Goal: Find specific page/section: Find specific page/section

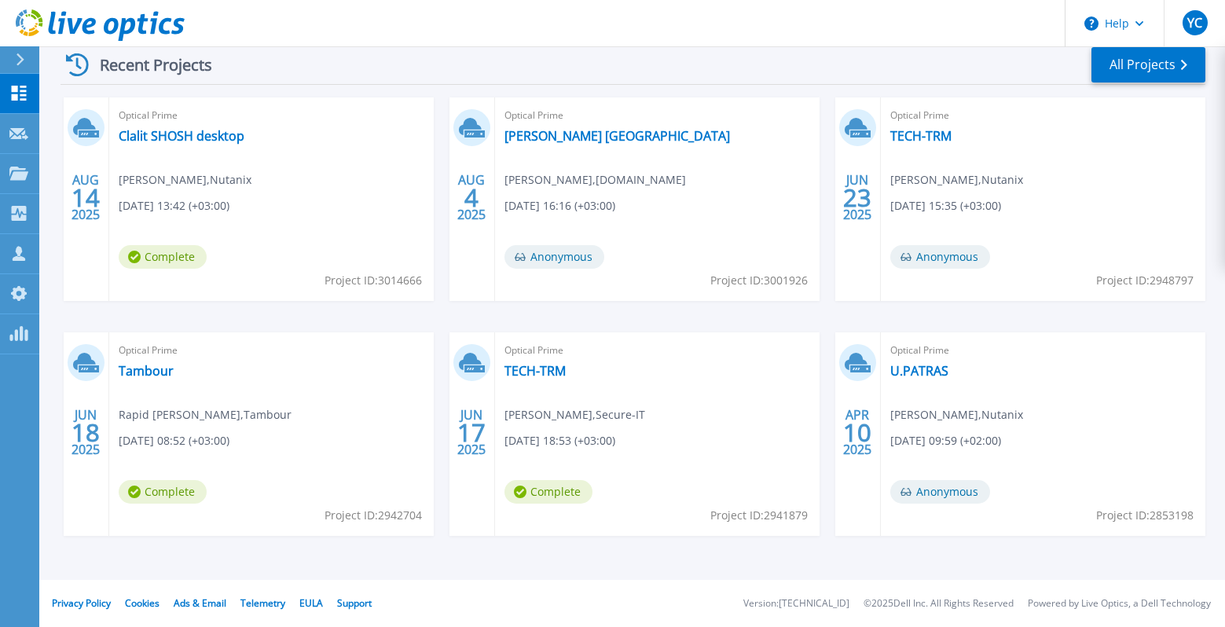
scroll to position [244, 0]
click at [1168, 58] on link "All Projects" at bounding box center [1149, 64] width 114 height 35
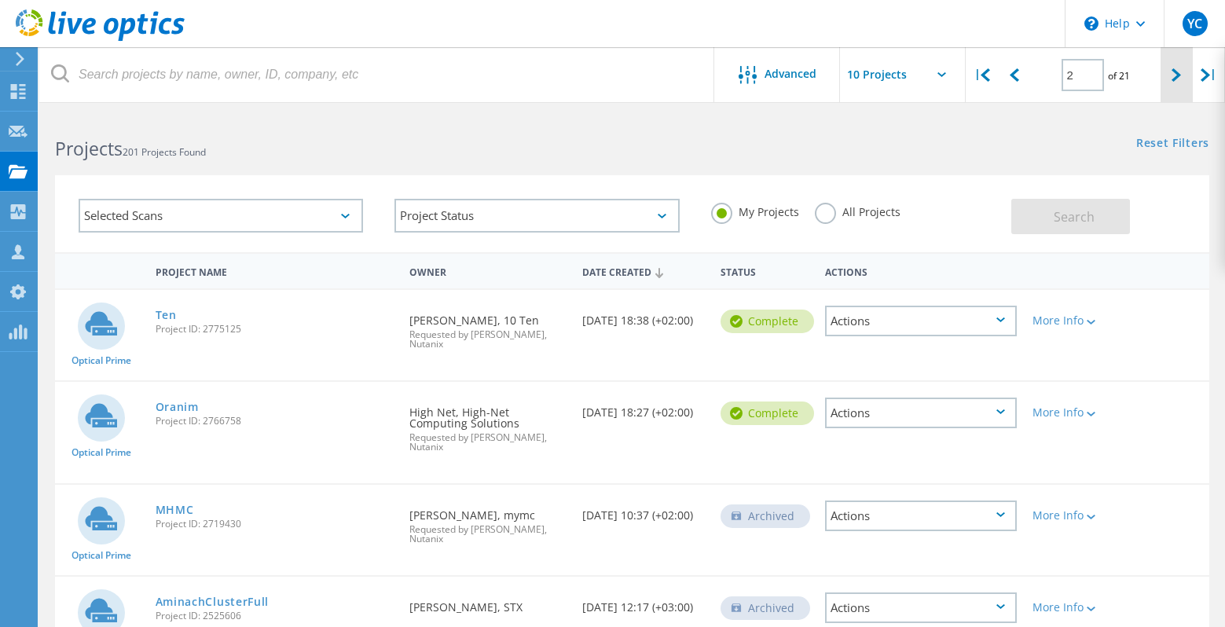
click at [1176, 86] on div at bounding box center [1177, 75] width 32 height 56
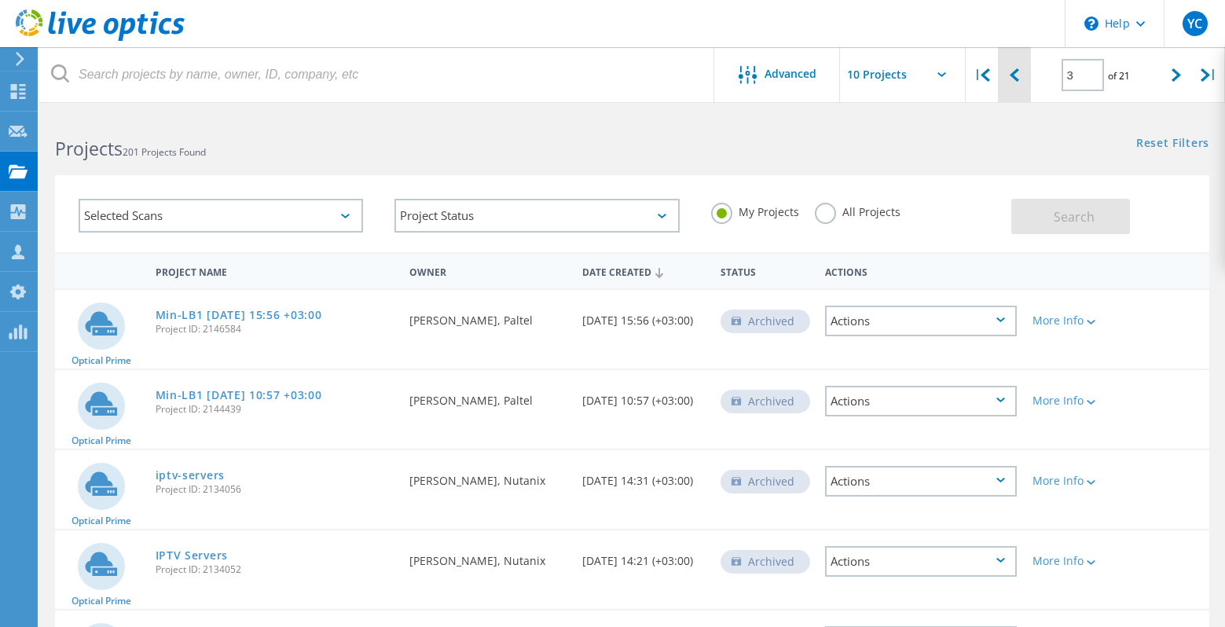
click at [1022, 67] on div at bounding box center [1014, 75] width 32 height 56
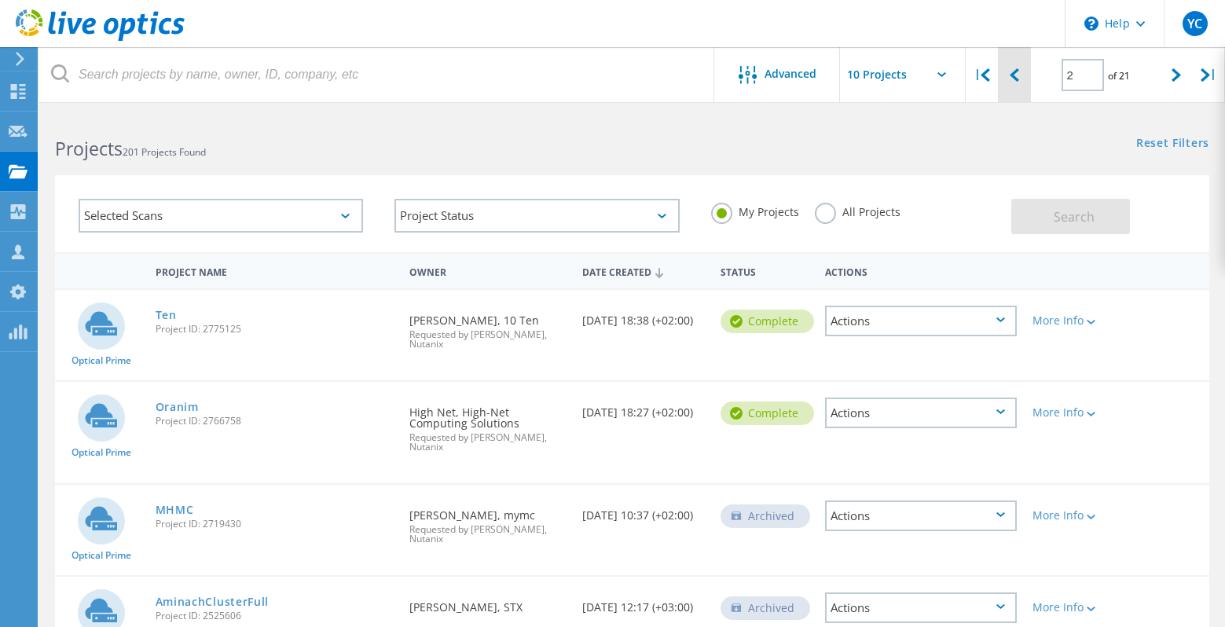
click at [1022, 67] on div at bounding box center [1014, 75] width 32 height 56
type input "1"
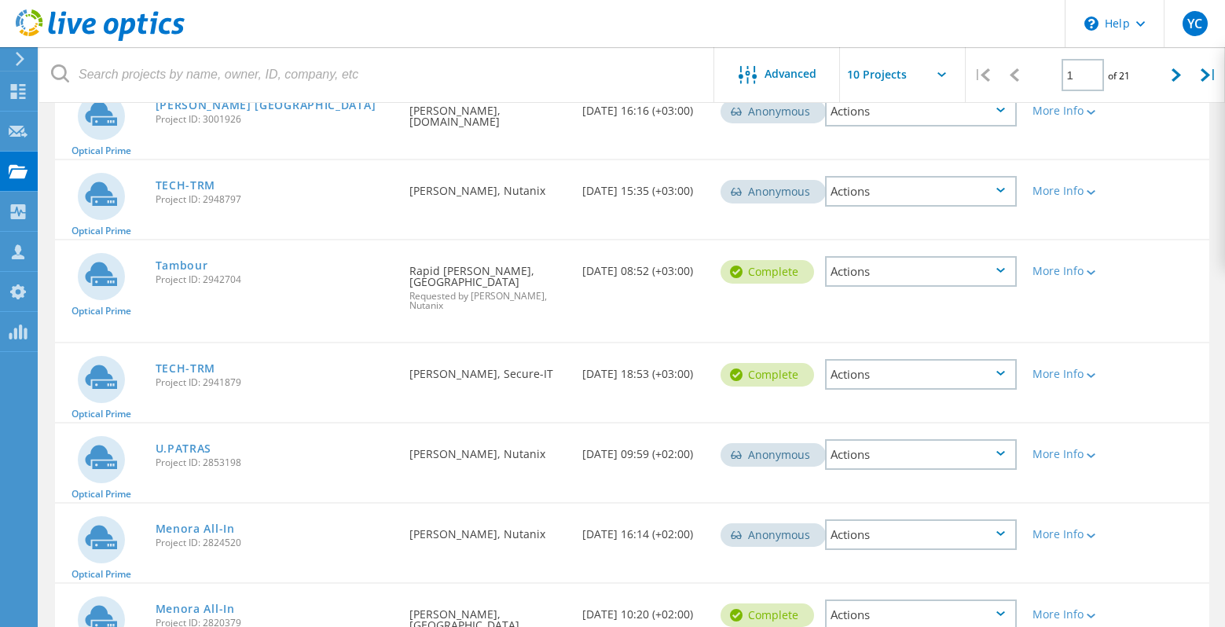
scroll to position [375, 0]
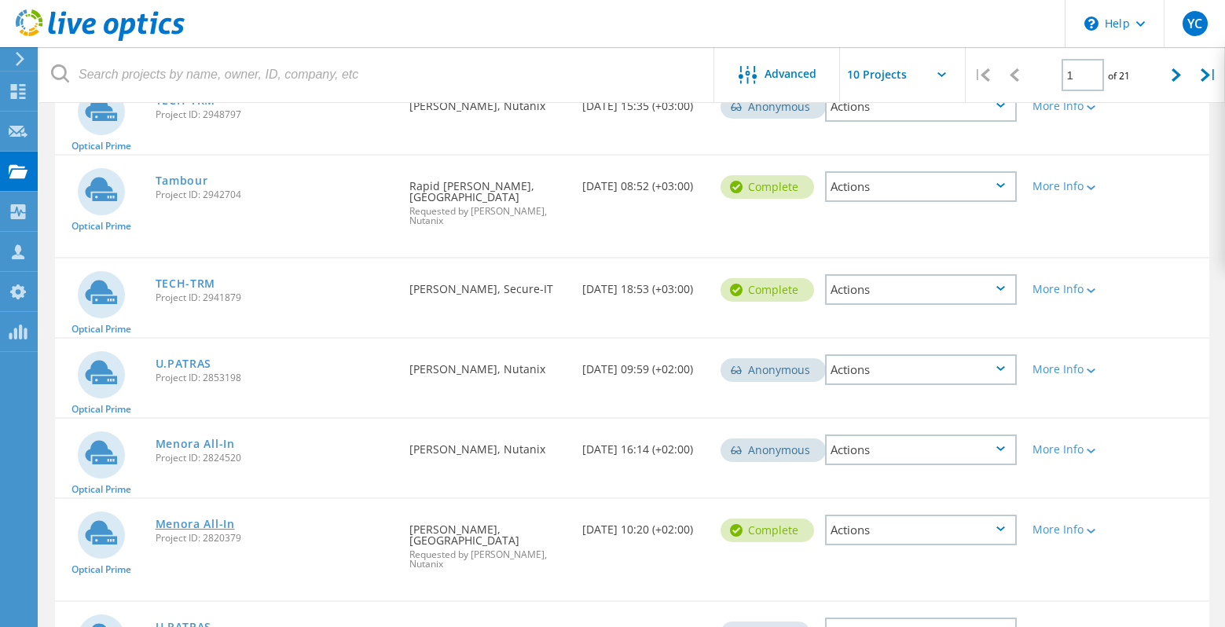
click at [206, 519] on link "Menora All-In" at bounding box center [195, 524] width 79 height 11
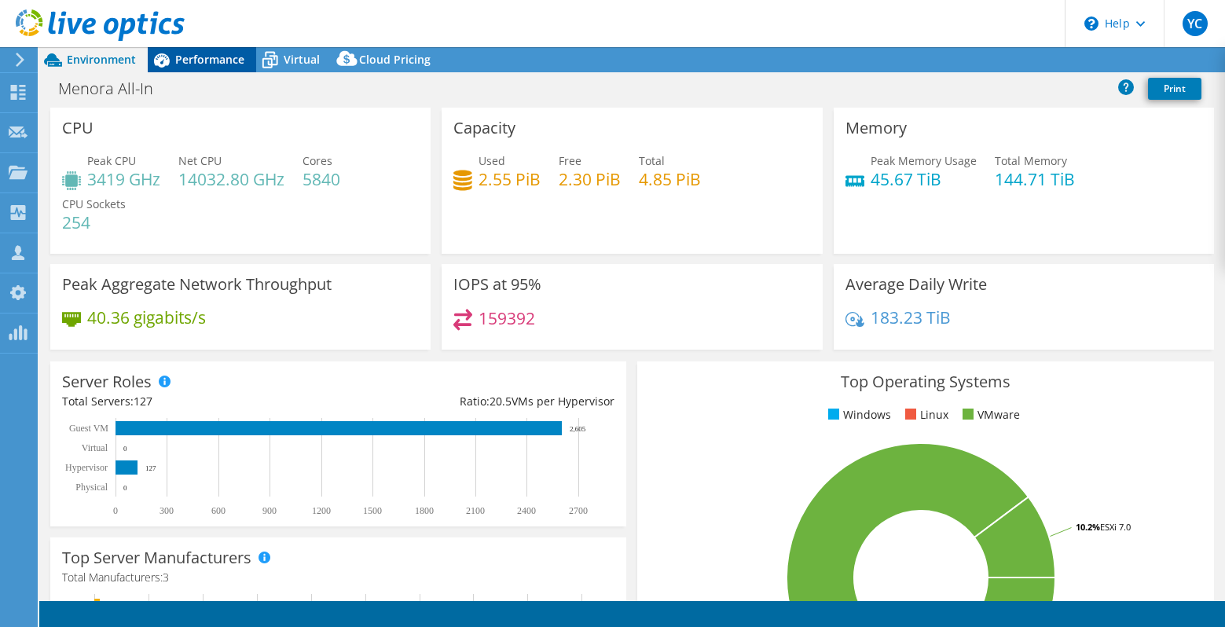
click at [208, 61] on span "Performance" at bounding box center [209, 59] width 69 height 15
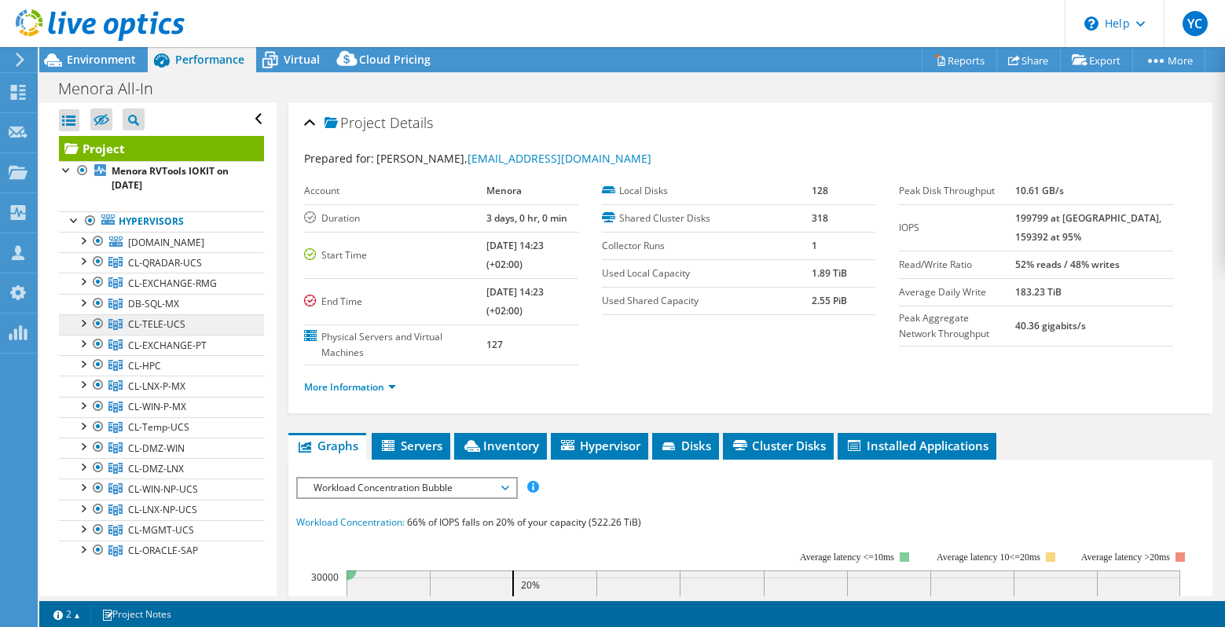
click at [179, 331] on span "CL-TELE-UCS" at bounding box center [156, 324] width 57 height 13
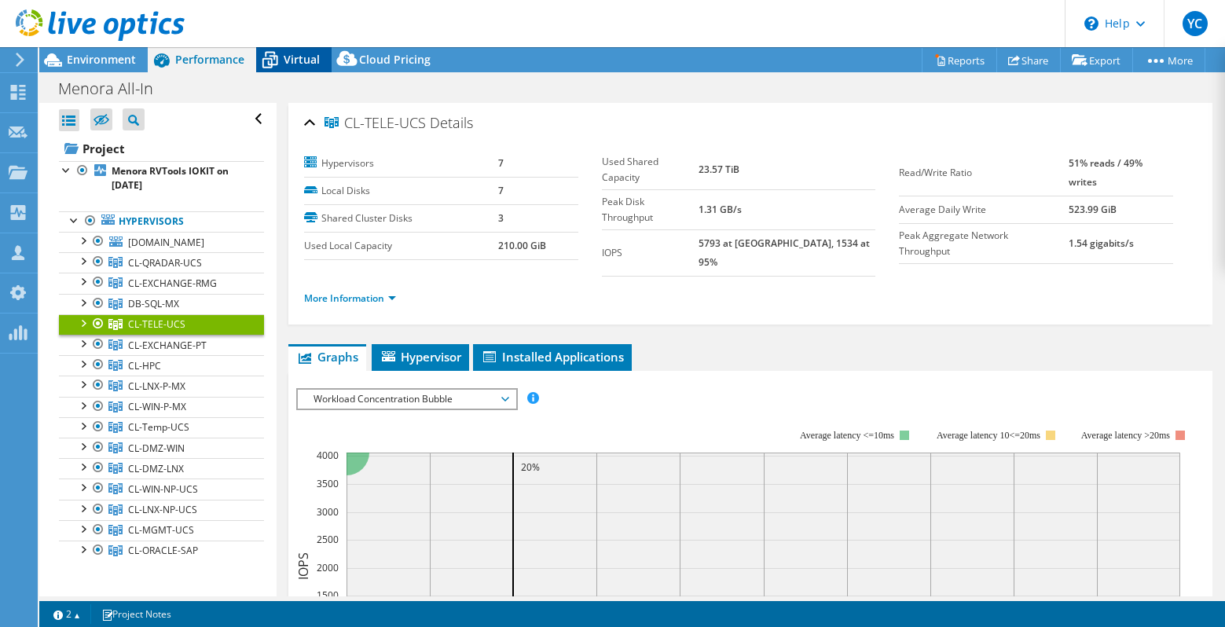
click at [299, 68] on div "Virtual" at bounding box center [293, 59] width 75 height 25
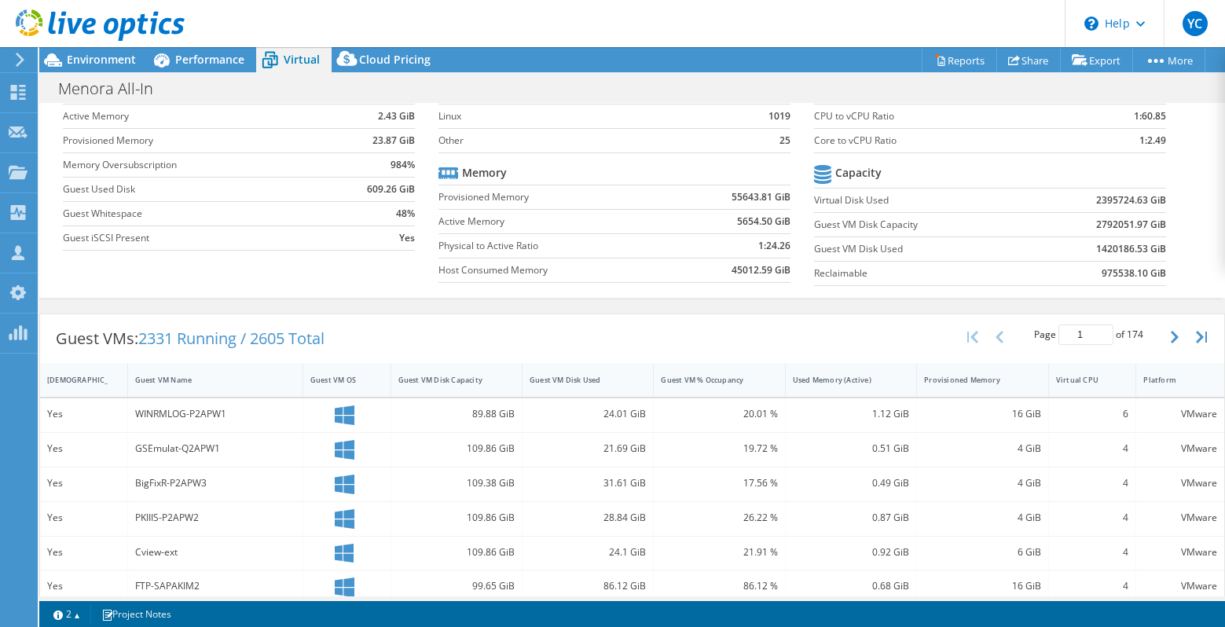
scroll to position [27, 0]
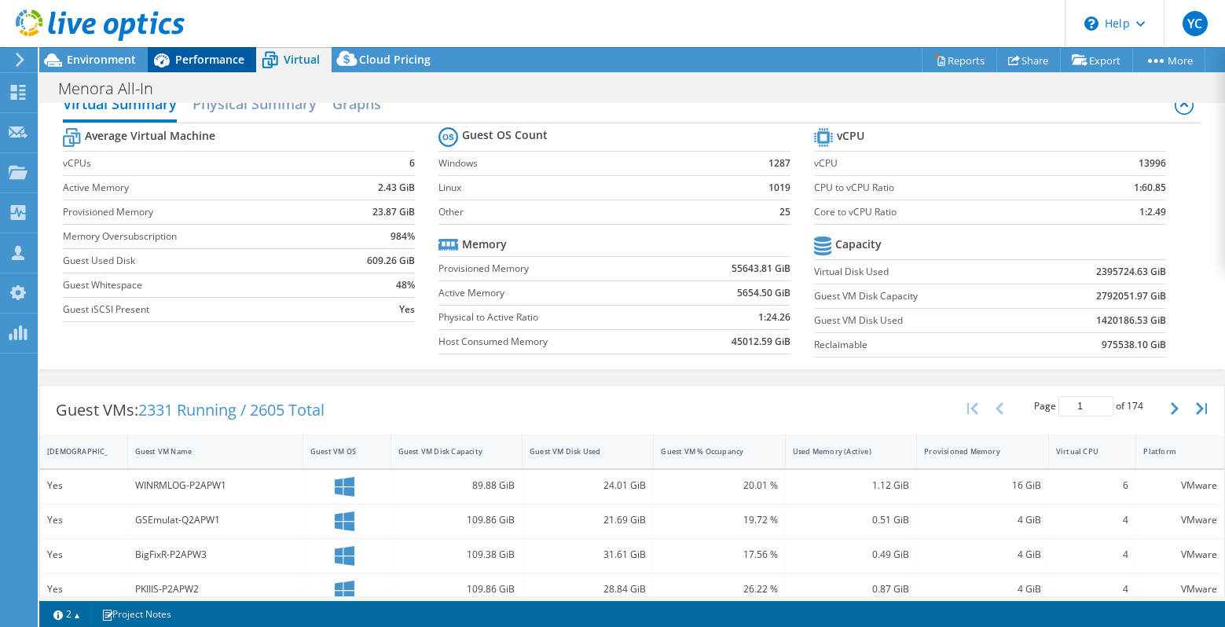
click at [211, 50] on div "Performance" at bounding box center [202, 59] width 108 height 25
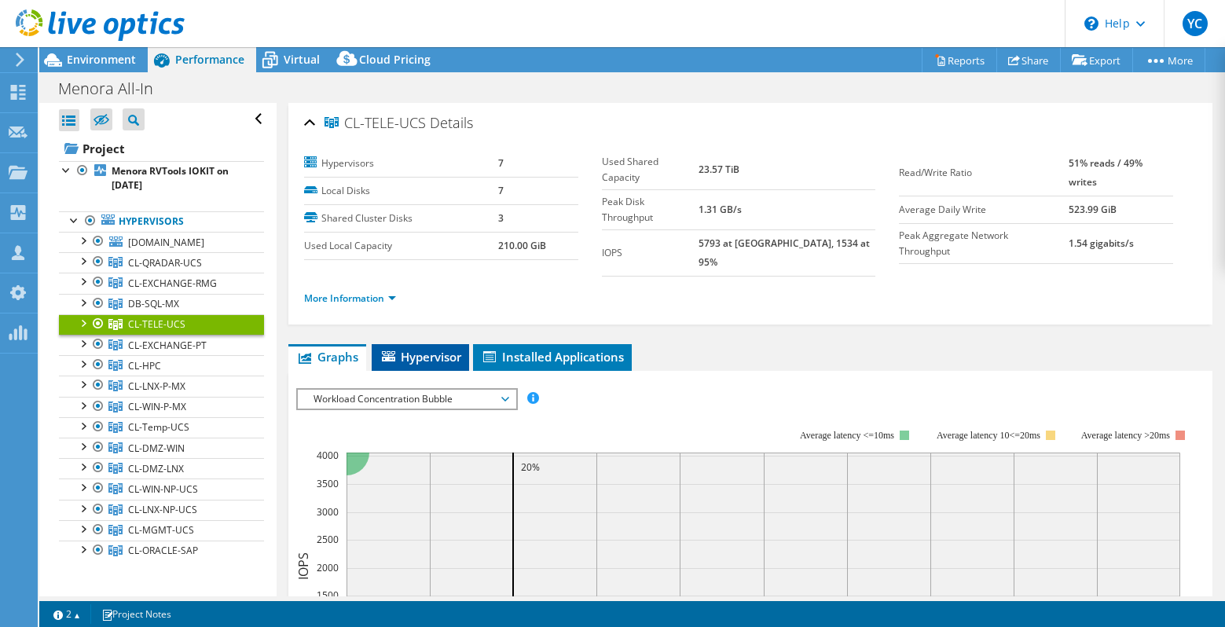
click at [427, 349] on span "Hypervisor" at bounding box center [421, 357] width 82 height 16
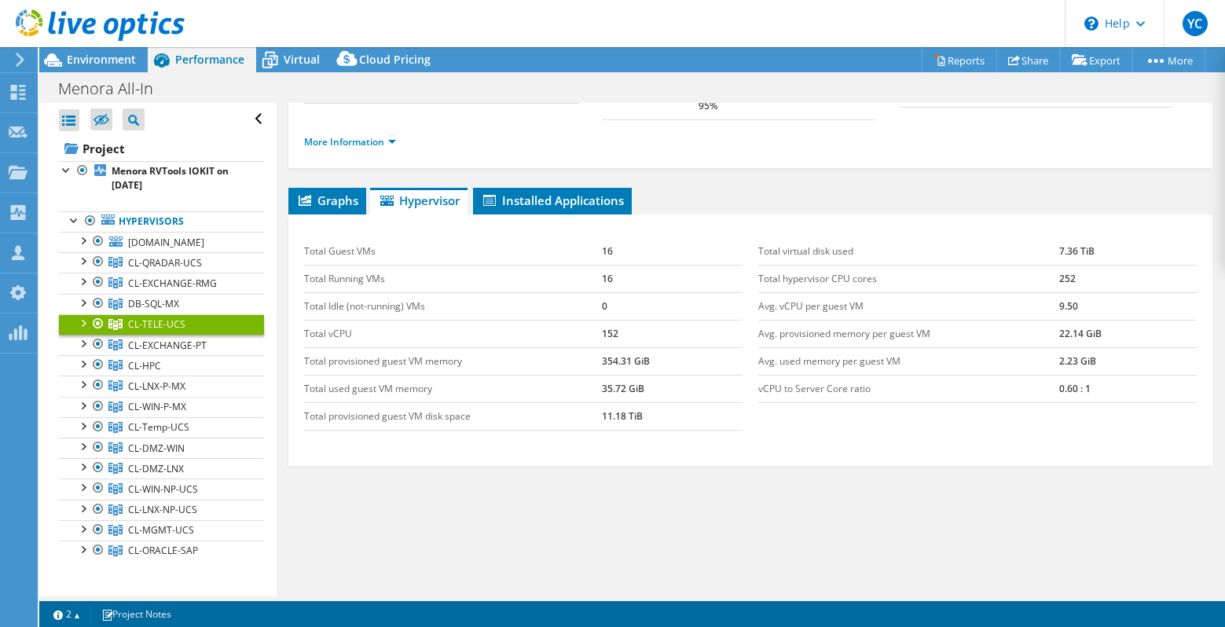
scroll to position [156, 0]
click at [322, 193] on span "Graphs" at bounding box center [327, 201] width 62 height 16
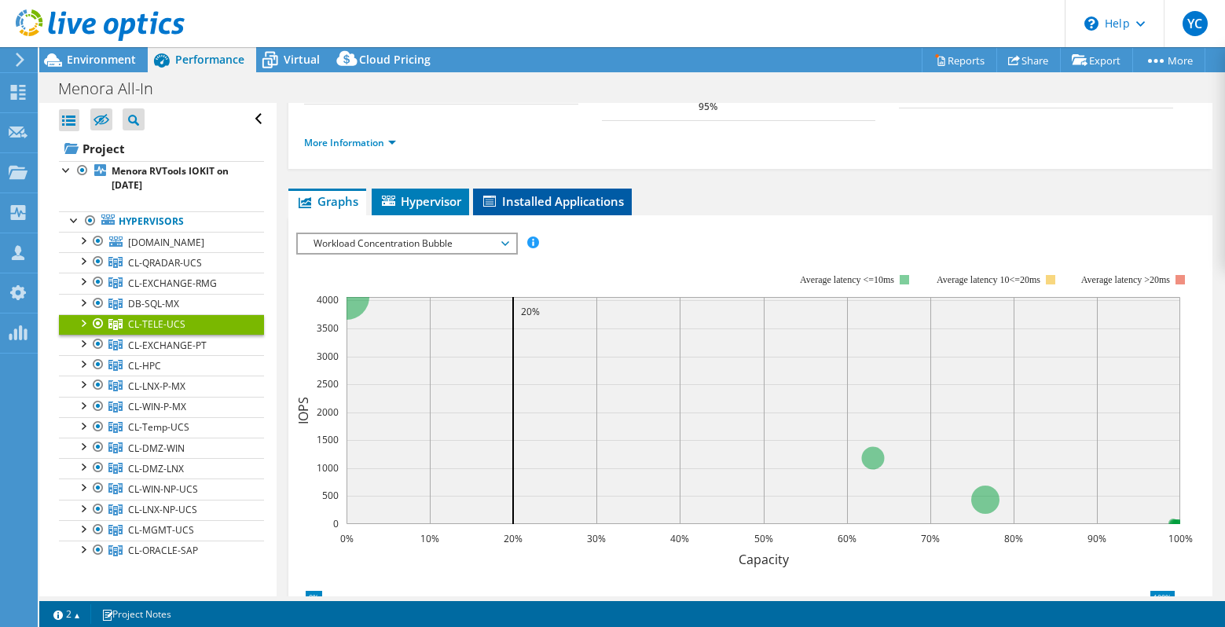
click at [590, 189] on li "Installed Applications" at bounding box center [552, 202] width 159 height 27
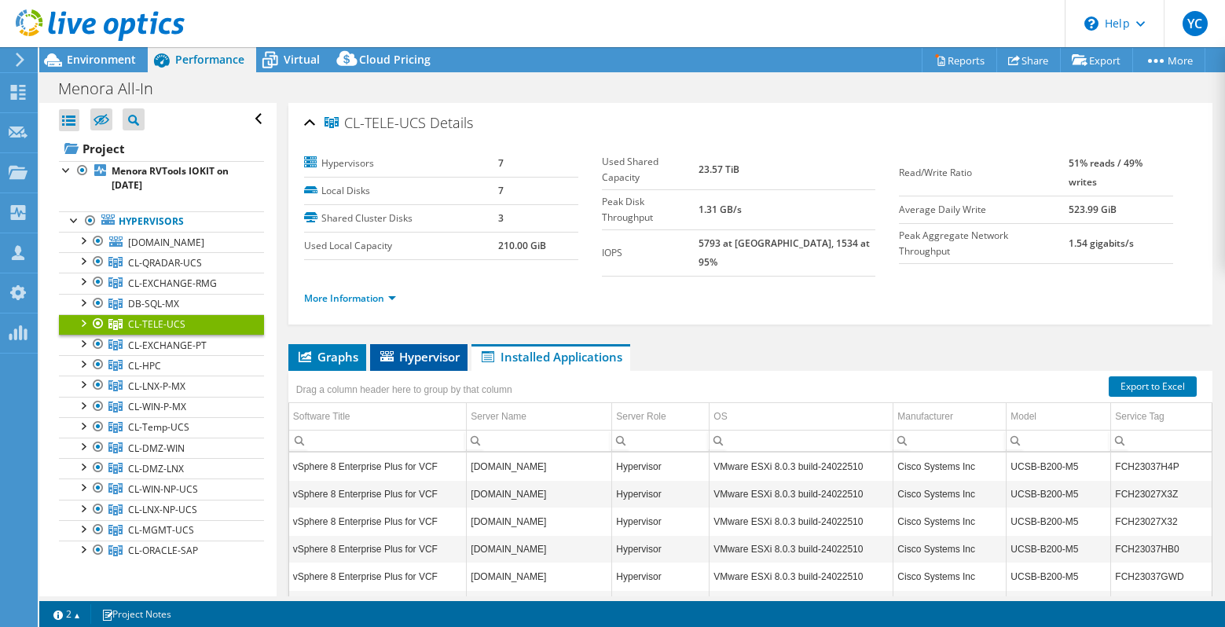
scroll to position [0, 0]
click at [293, 55] on span "Virtual" at bounding box center [302, 59] width 36 height 15
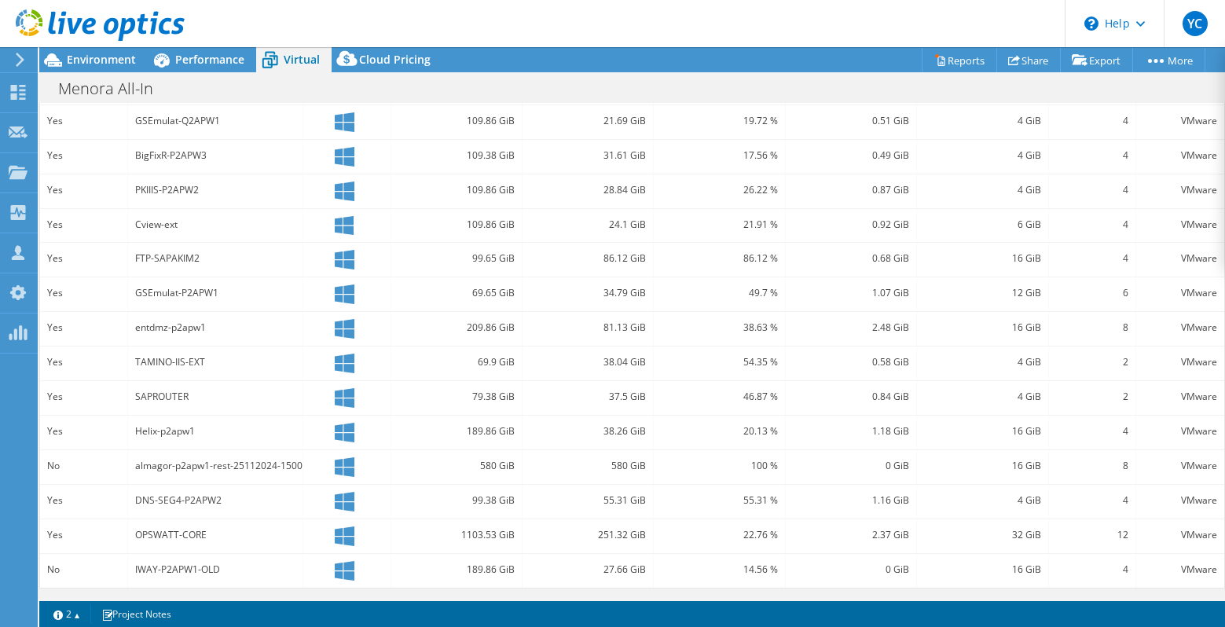
scroll to position [426, 0]
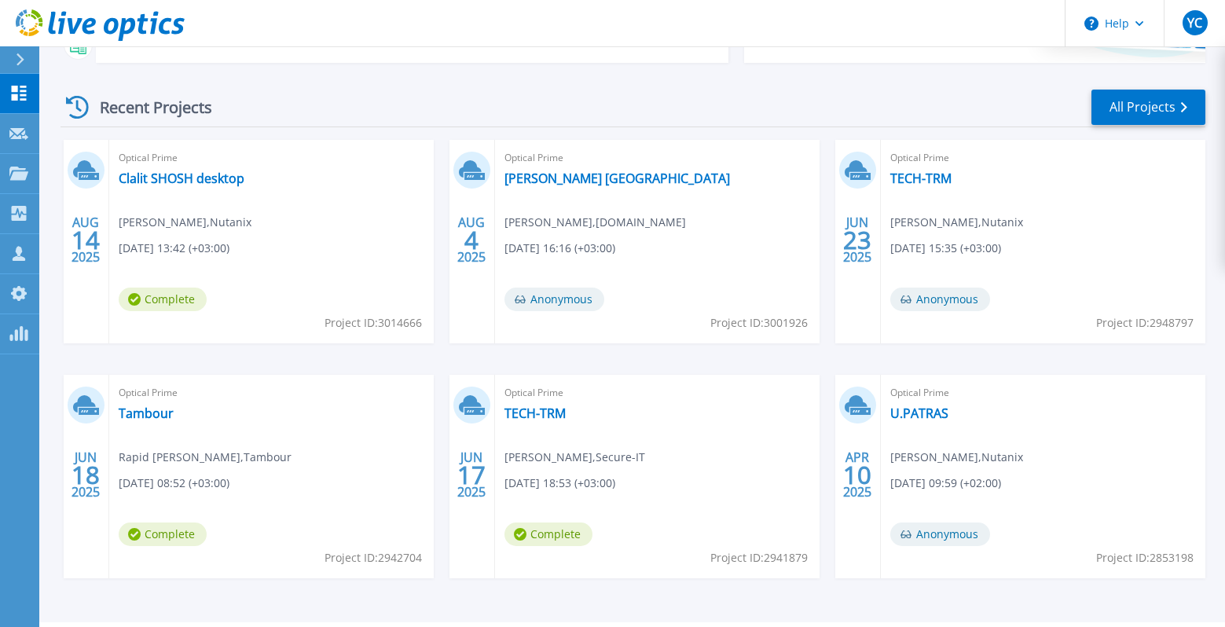
scroll to position [218, 0]
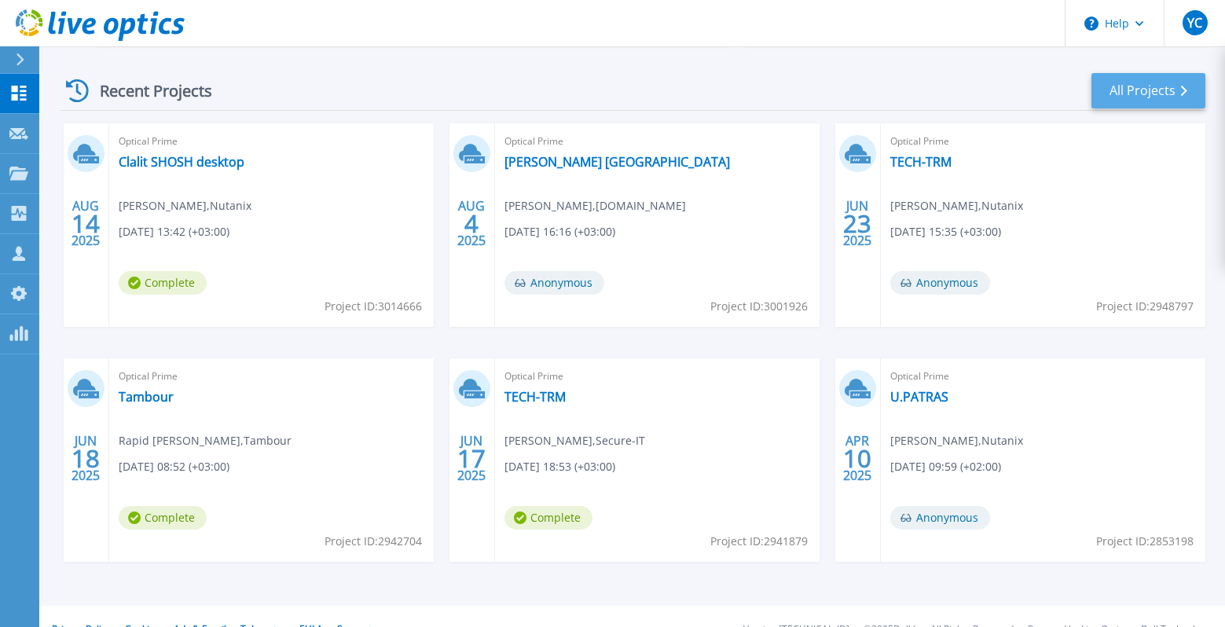
click at [1126, 85] on link "All Projects" at bounding box center [1149, 90] width 114 height 35
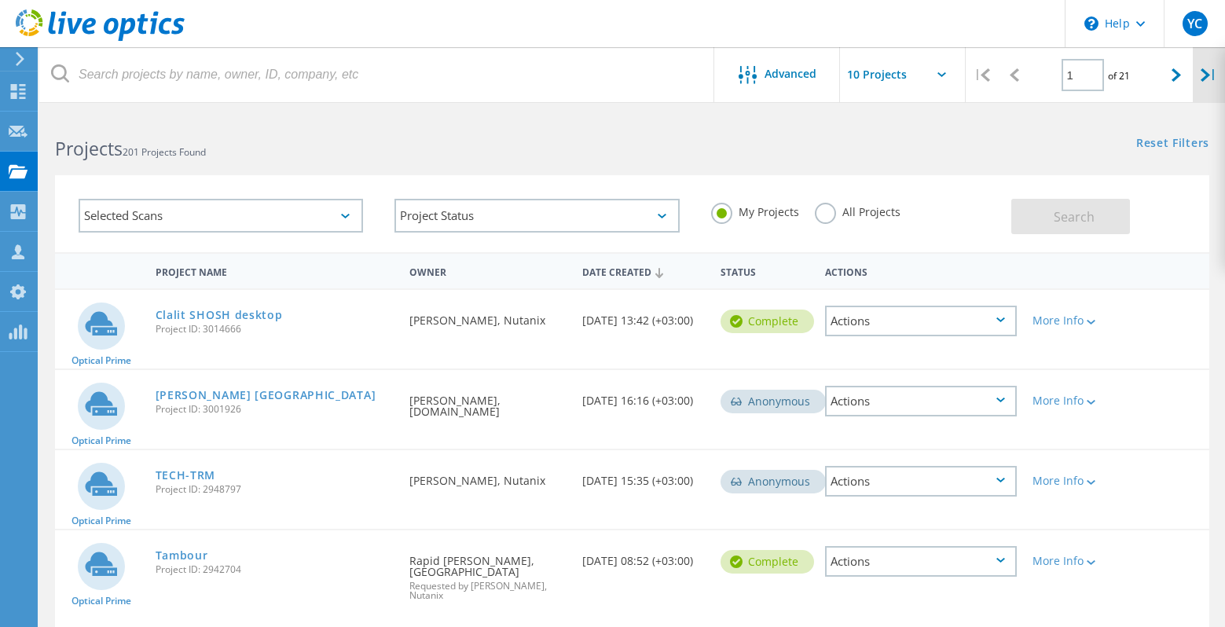
click at [1196, 89] on div "|" at bounding box center [1209, 75] width 32 height 56
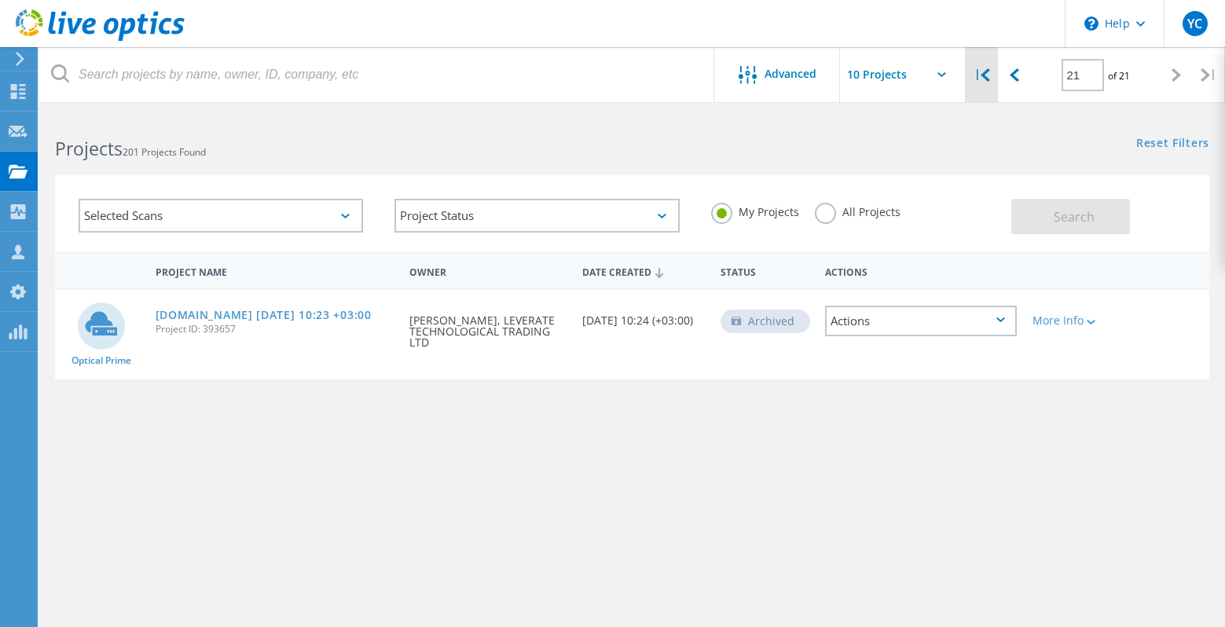
click at [991, 83] on div "|" at bounding box center [982, 75] width 32 height 56
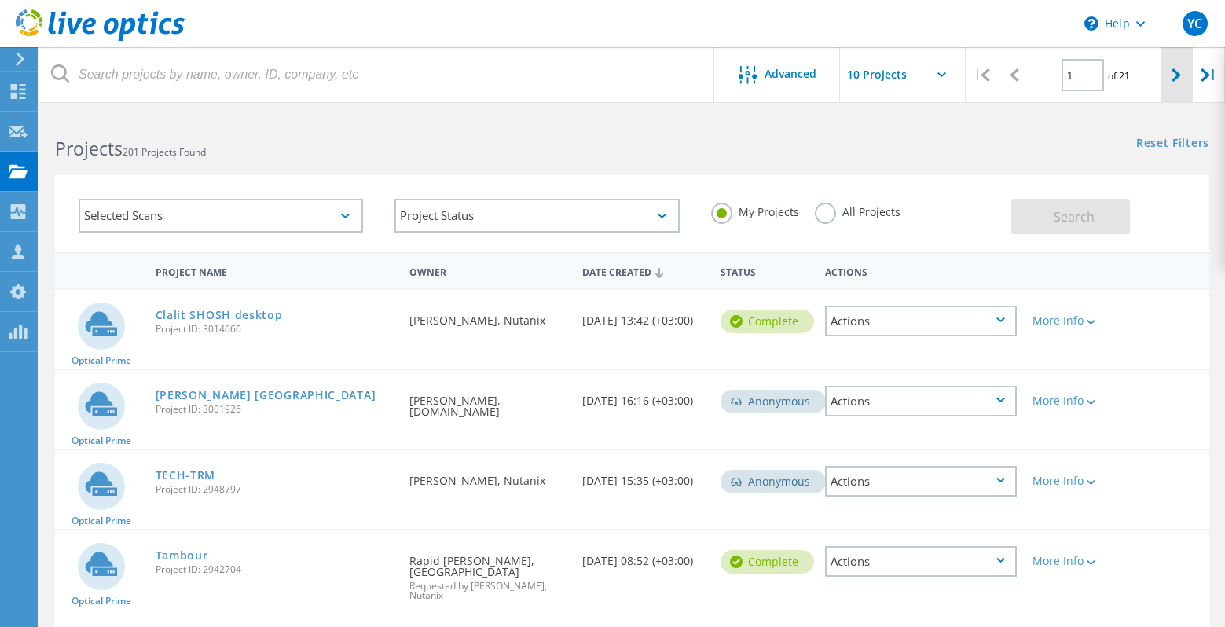
click at [1181, 69] on icon at bounding box center [1176, 74] width 9 height 13
type input "2"
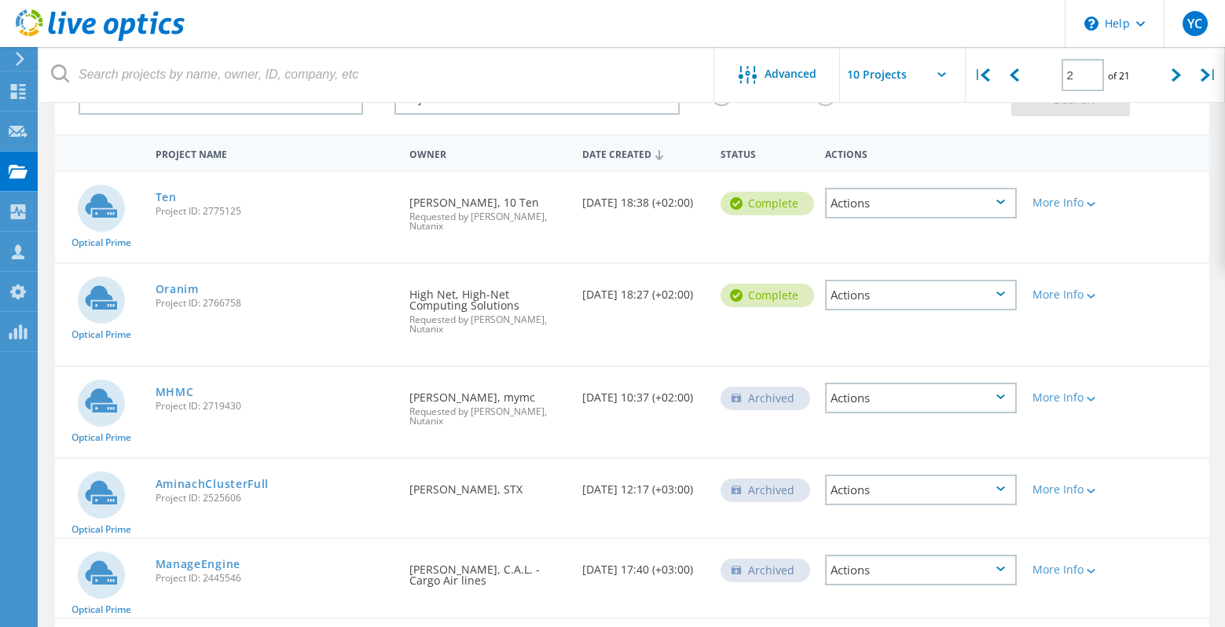
scroll to position [264, 0]
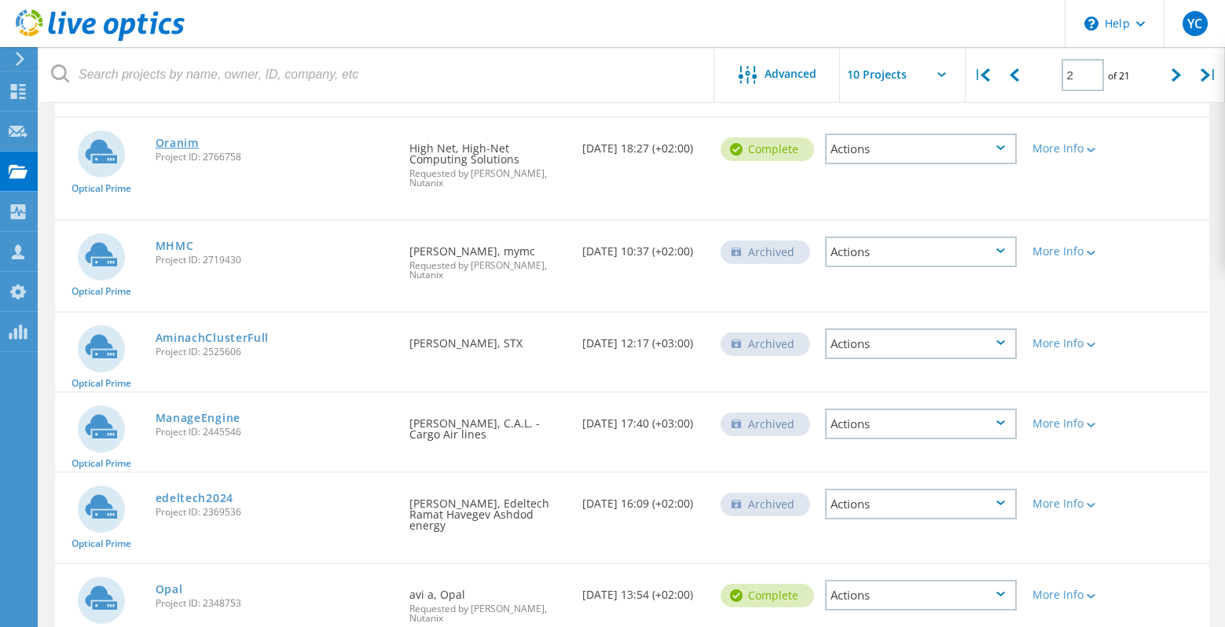
click at [167, 144] on link "Oranim" at bounding box center [177, 143] width 43 height 11
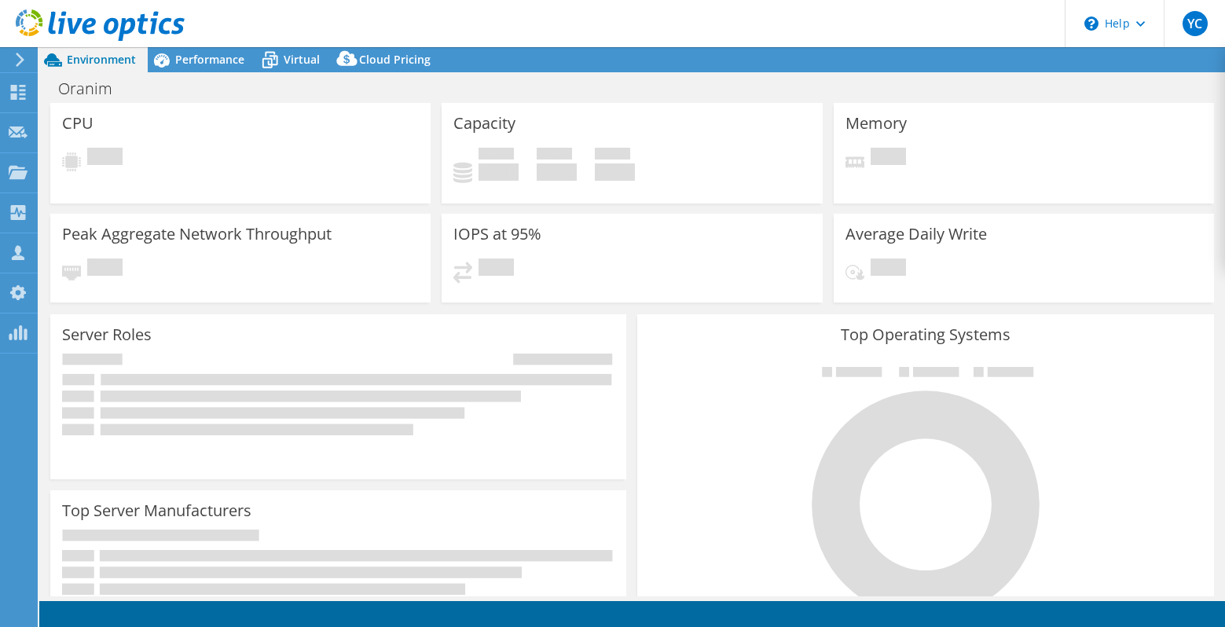
select select "USD"
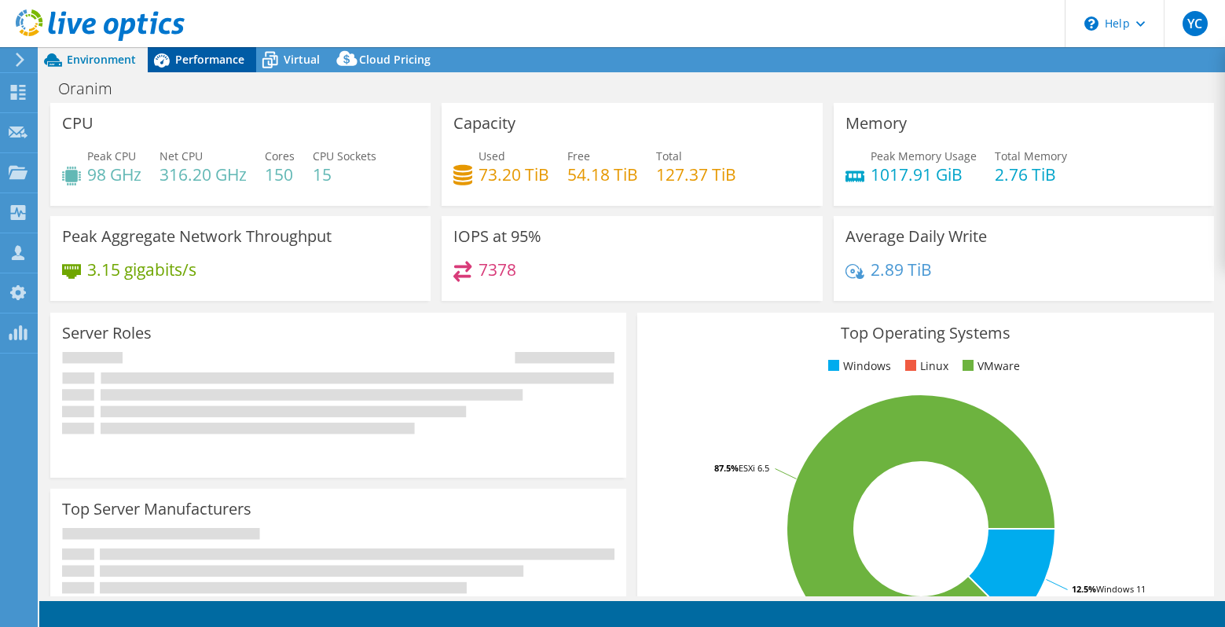
click at [208, 66] on span "Performance" at bounding box center [209, 59] width 69 height 15
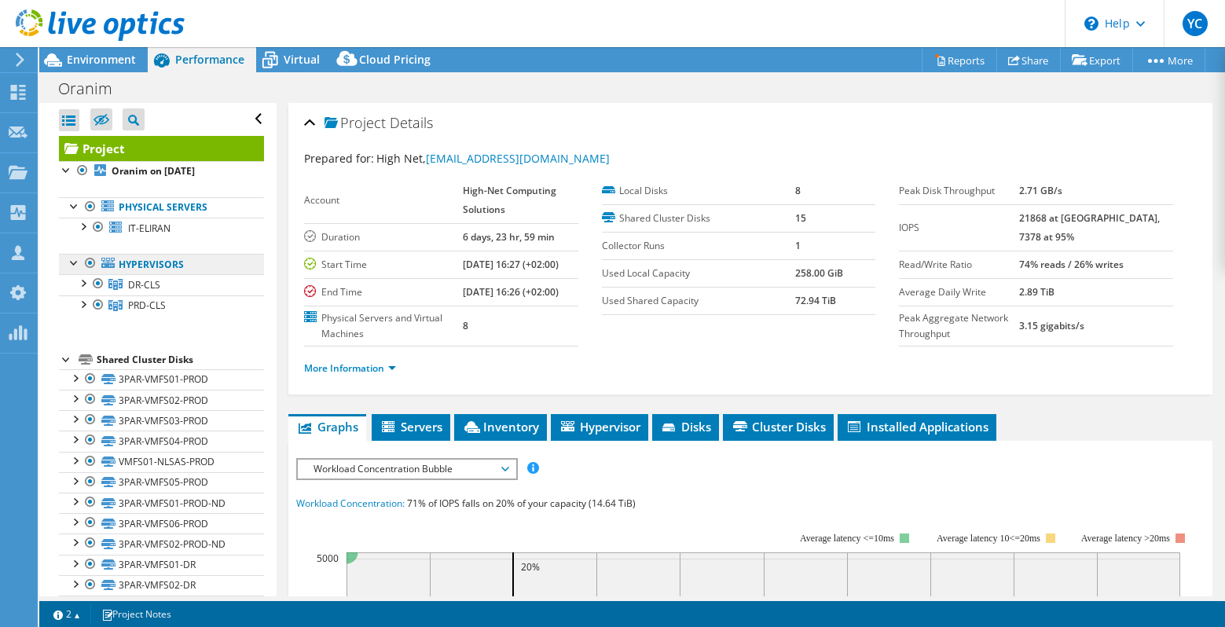
click at [157, 266] on link "Hypervisors" at bounding box center [161, 264] width 205 height 20
click at [143, 270] on link "Hypervisors" at bounding box center [161, 264] width 205 height 20
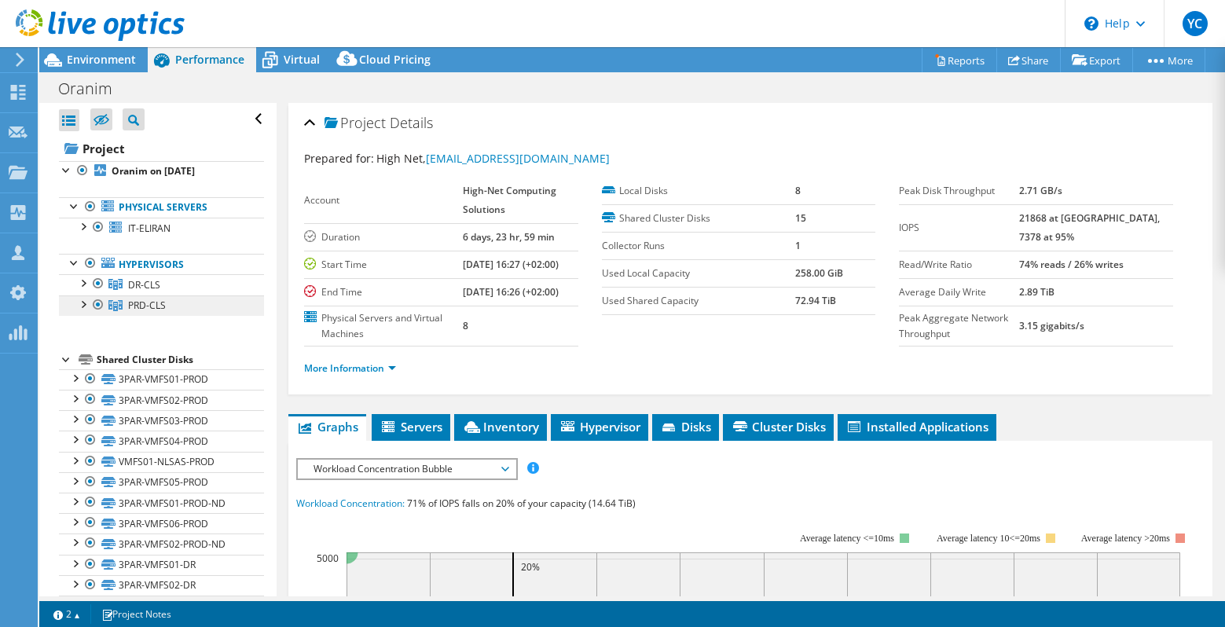
click at [145, 299] on span "PRD-CLS" at bounding box center [147, 305] width 38 height 13
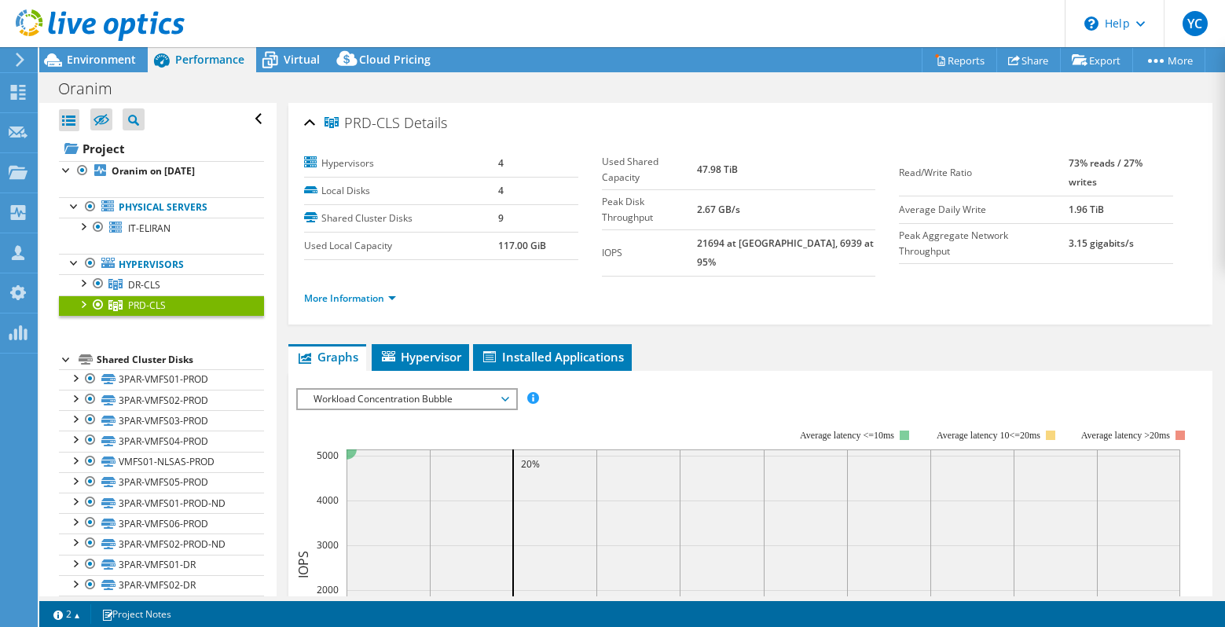
scroll to position [86, 0]
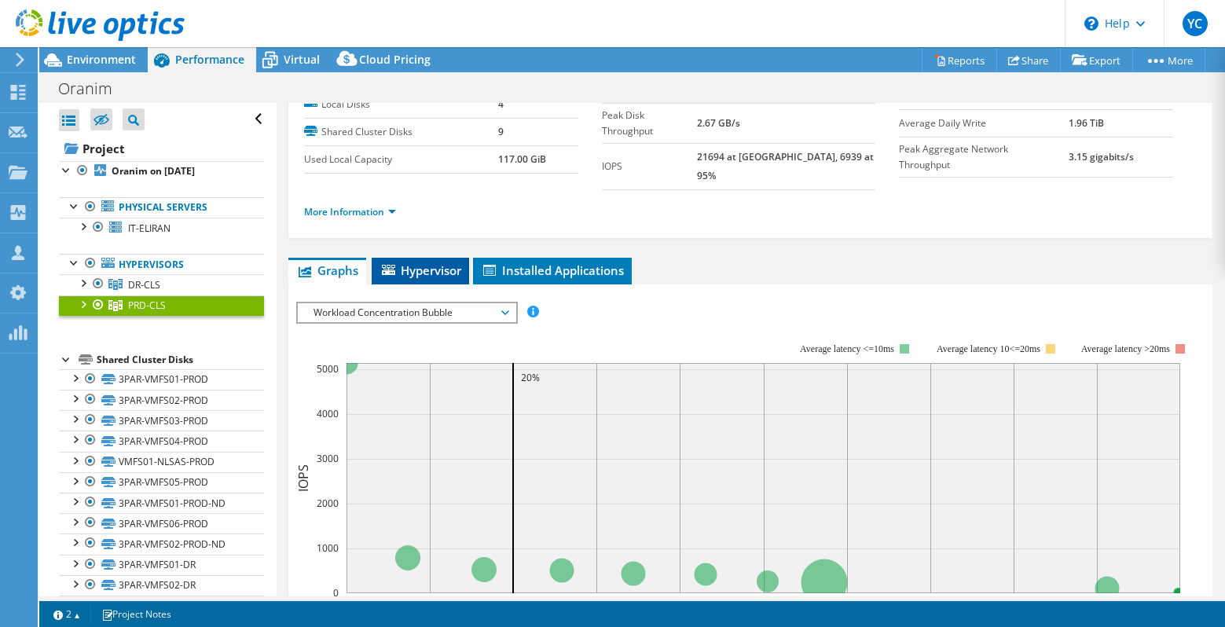
click at [421, 263] on span "Hypervisor" at bounding box center [421, 271] width 82 height 16
